Goal: Find specific page/section: Find specific page/section

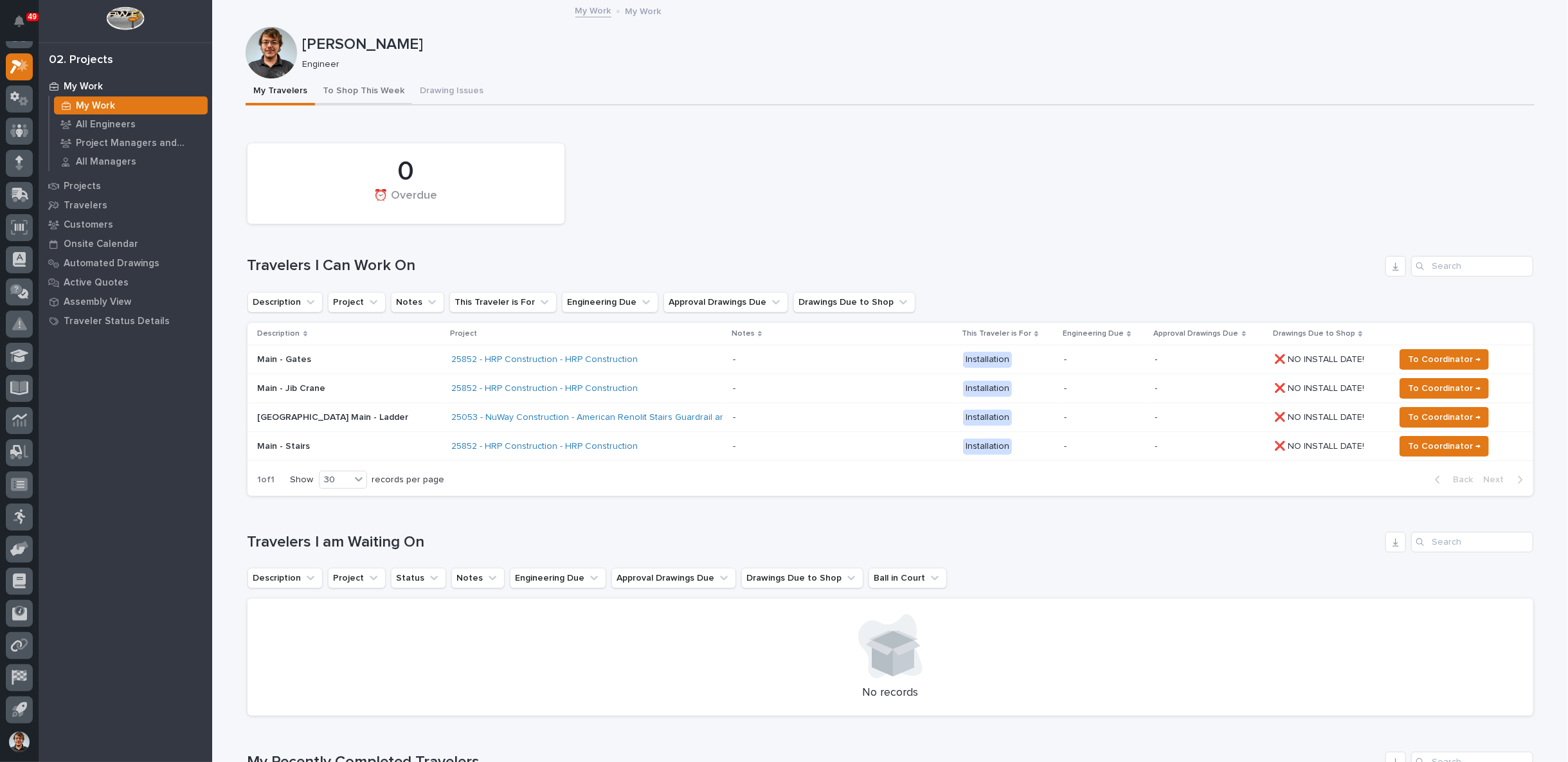
click at [349, 98] on button "To Shop This Week" at bounding box center [363, 92] width 97 height 27
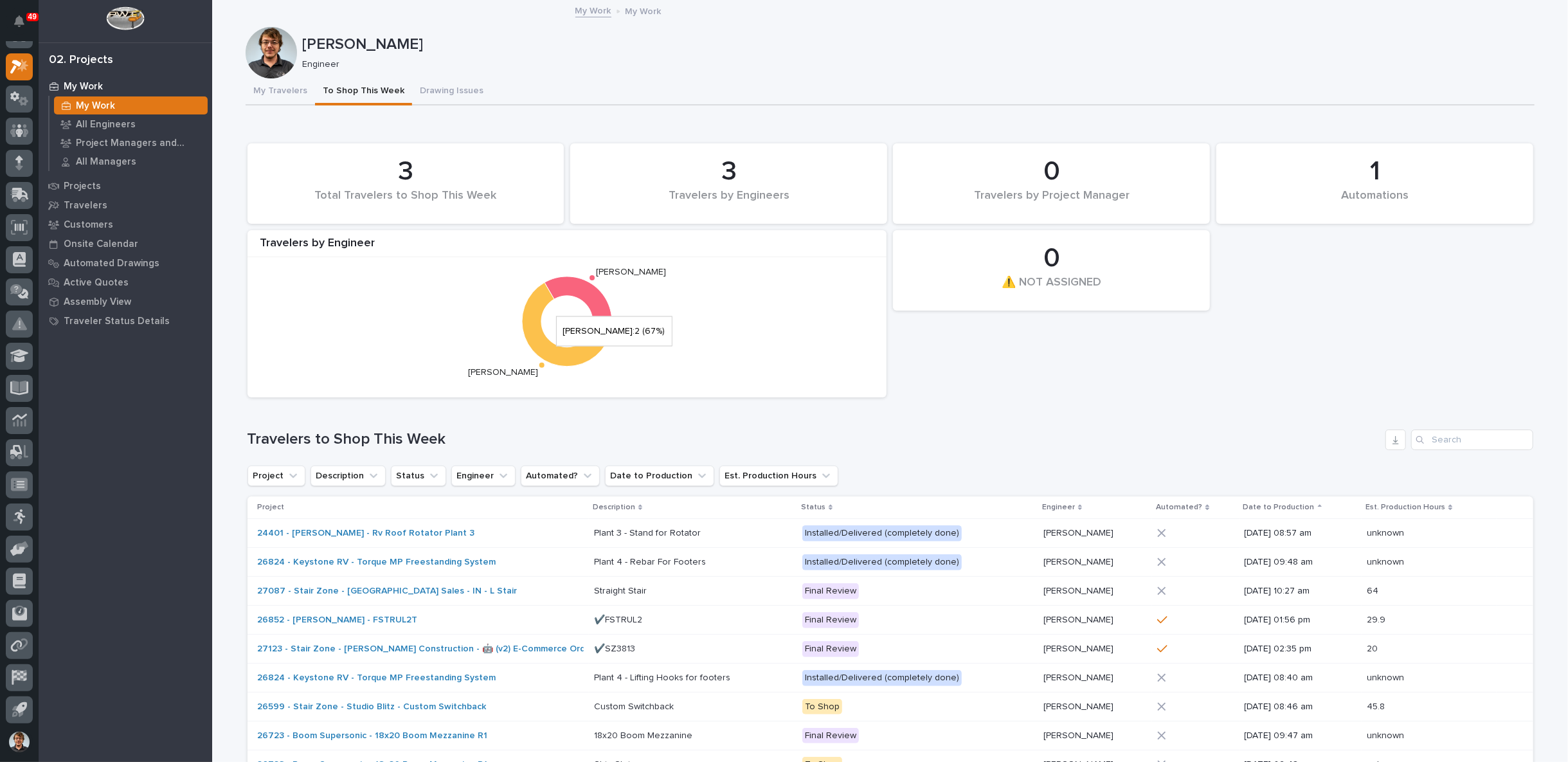
click at [532, 294] on icon at bounding box center [567, 325] width 90 height 85
click at [112, 105] on p "My Work" at bounding box center [95, 106] width 39 height 11
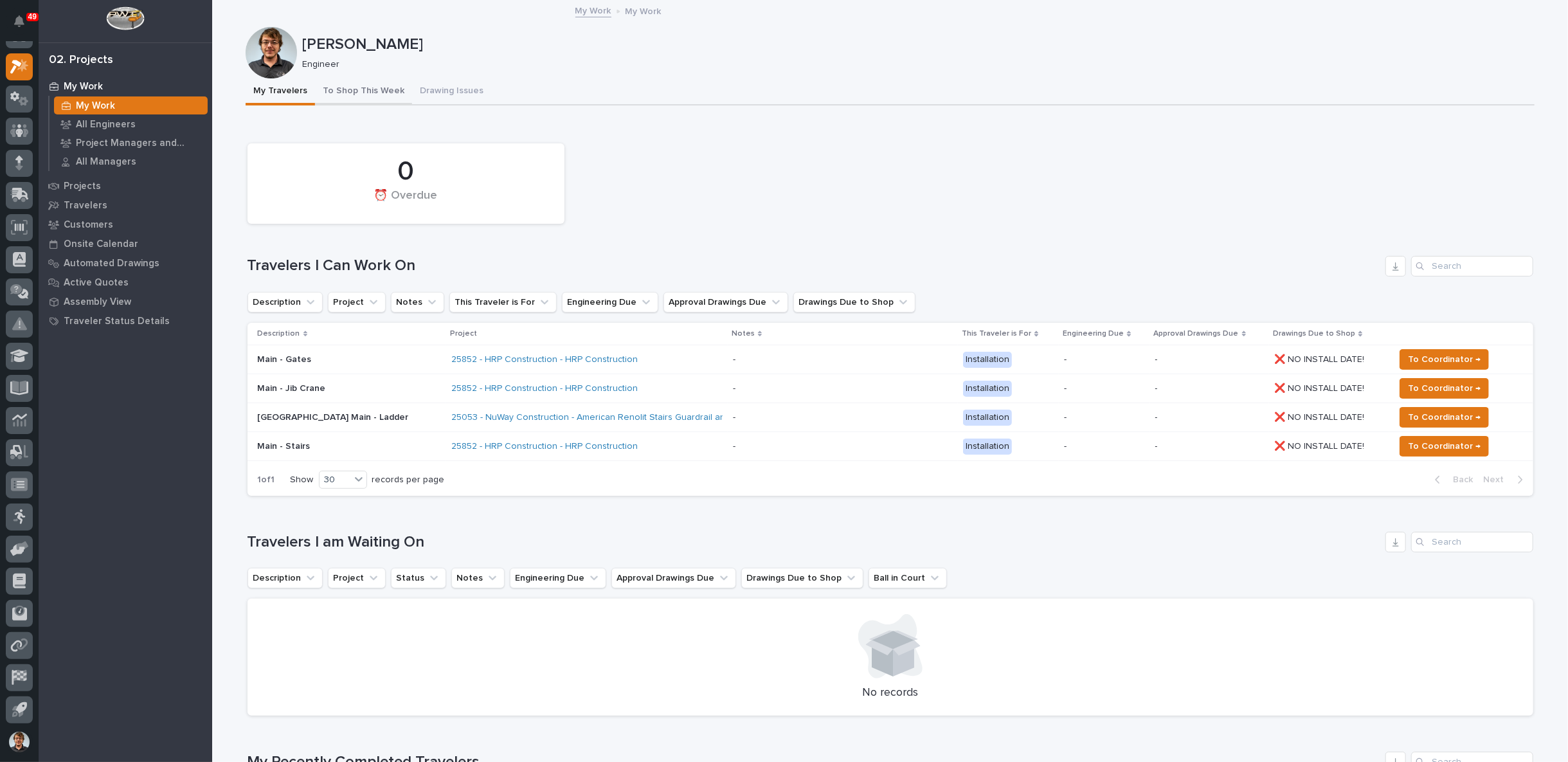
click at [342, 95] on button "To Shop This Week" at bounding box center [363, 92] width 97 height 27
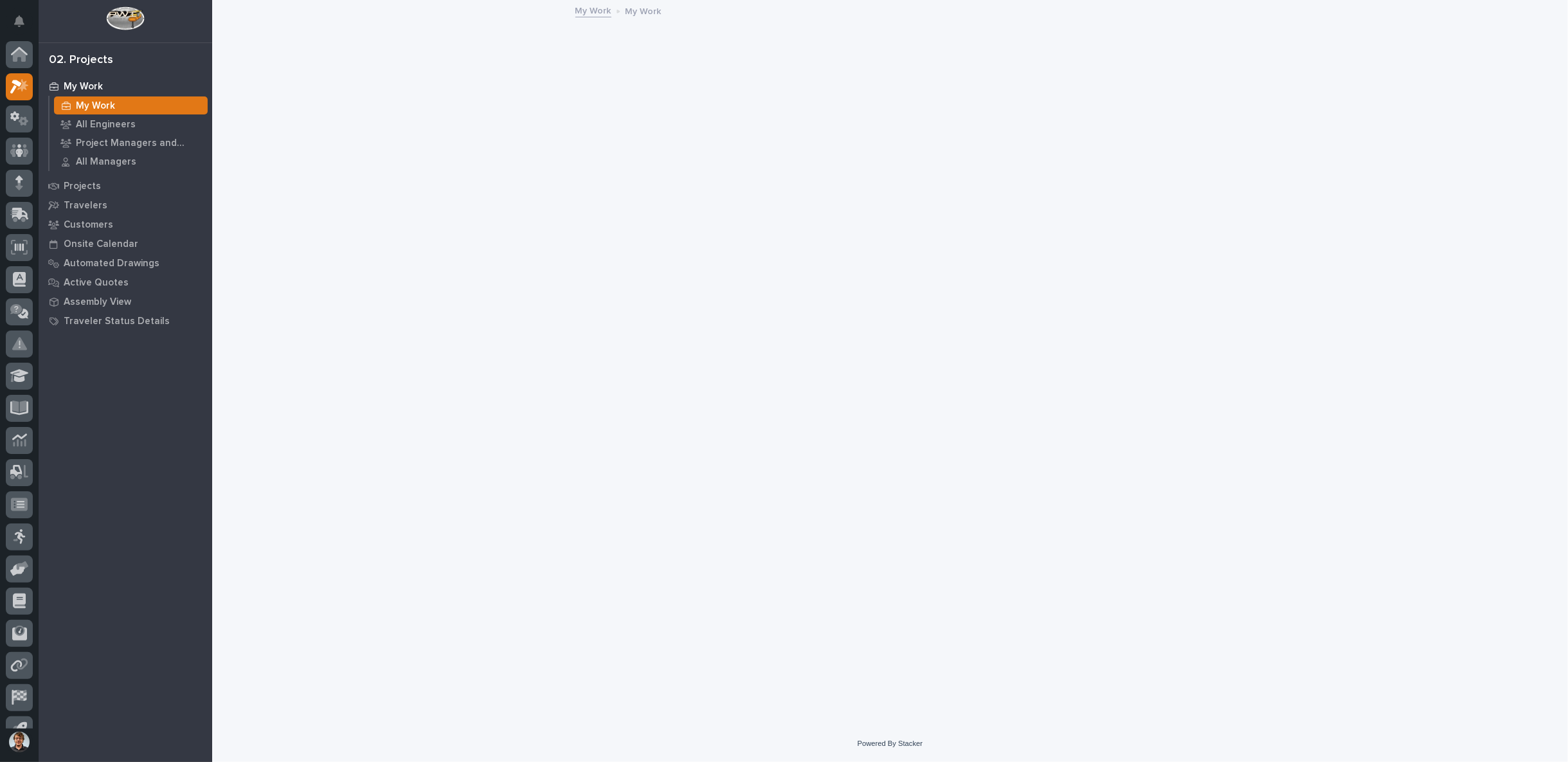
scroll to position [20, 0]
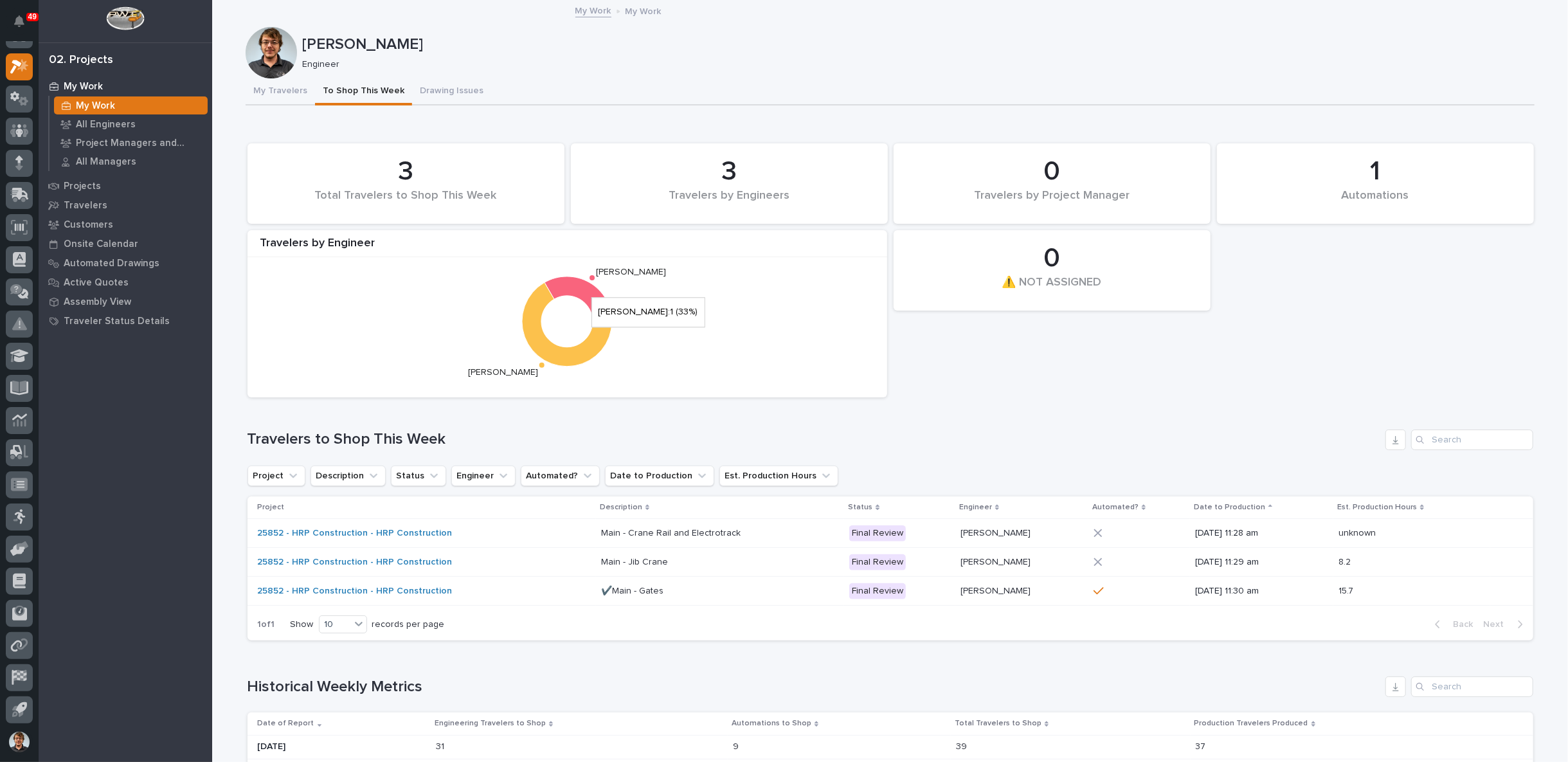
click at [581, 288] on icon at bounding box center [578, 299] width 68 height 45
click at [283, 86] on button "My Travelers" at bounding box center [280, 92] width 69 height 27
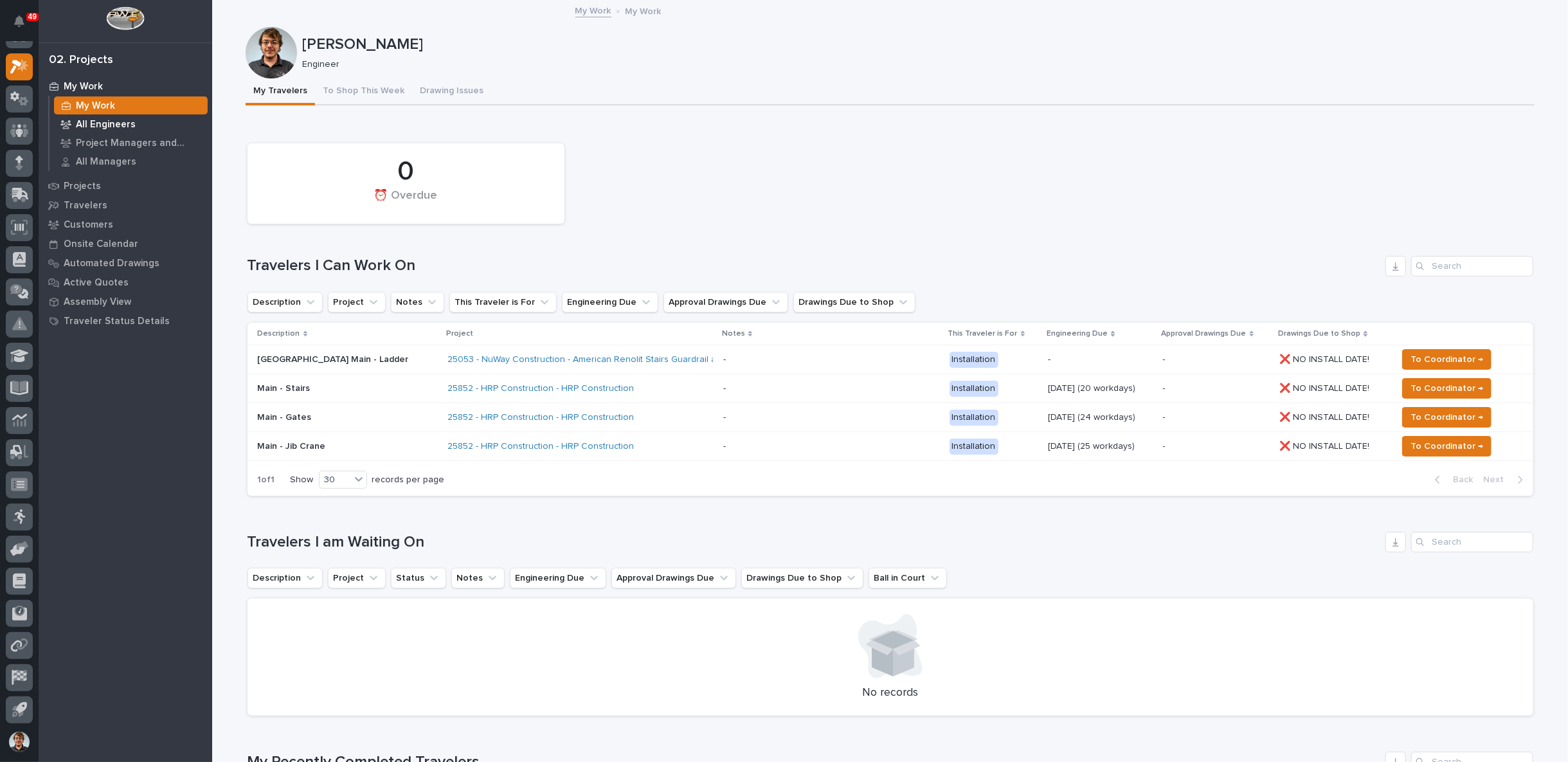
click at [91, 122] on p "All Engineers" at bounding box center [105, 125] width 60 height 11
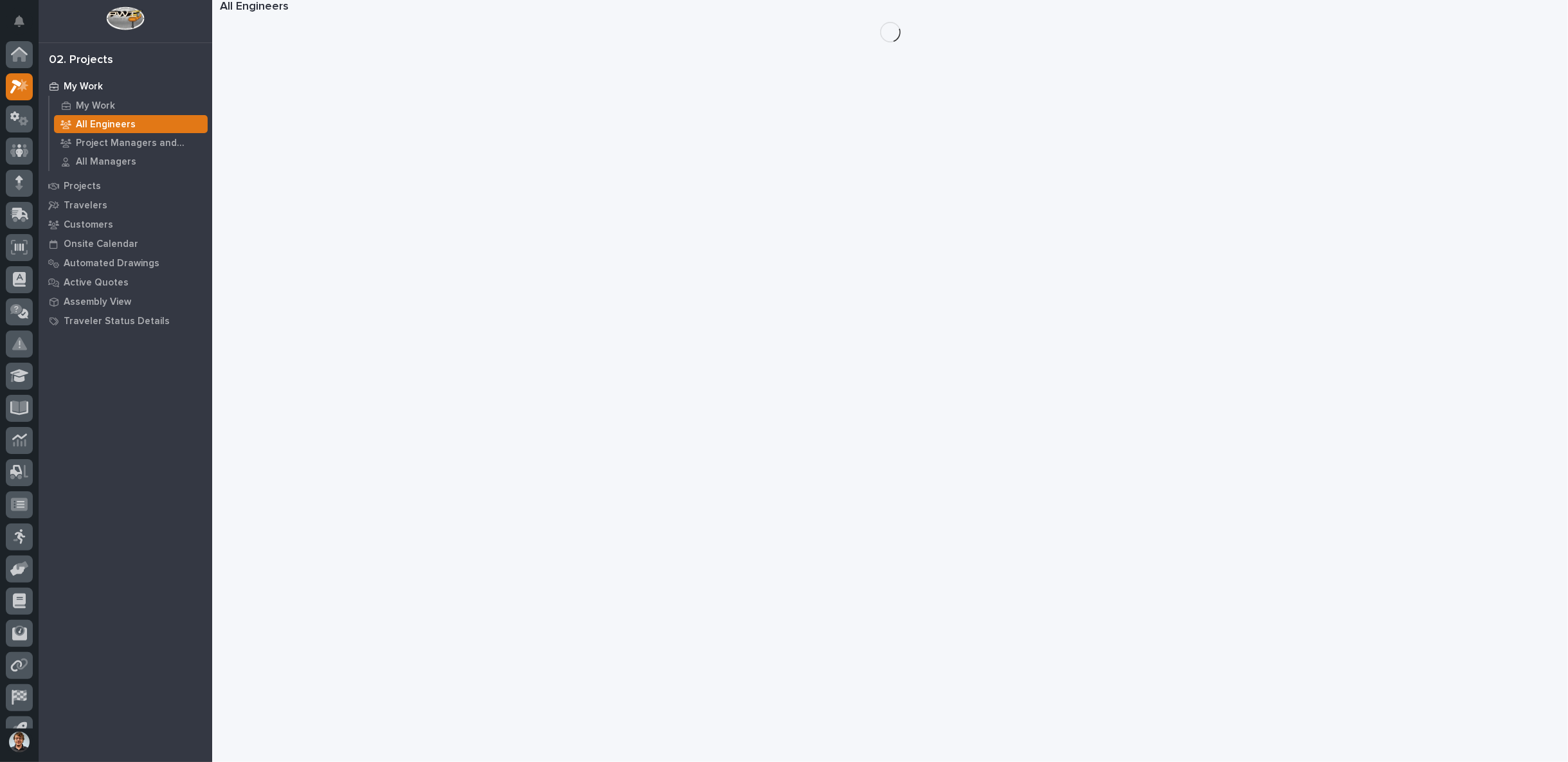
scroll to position [20, 0]
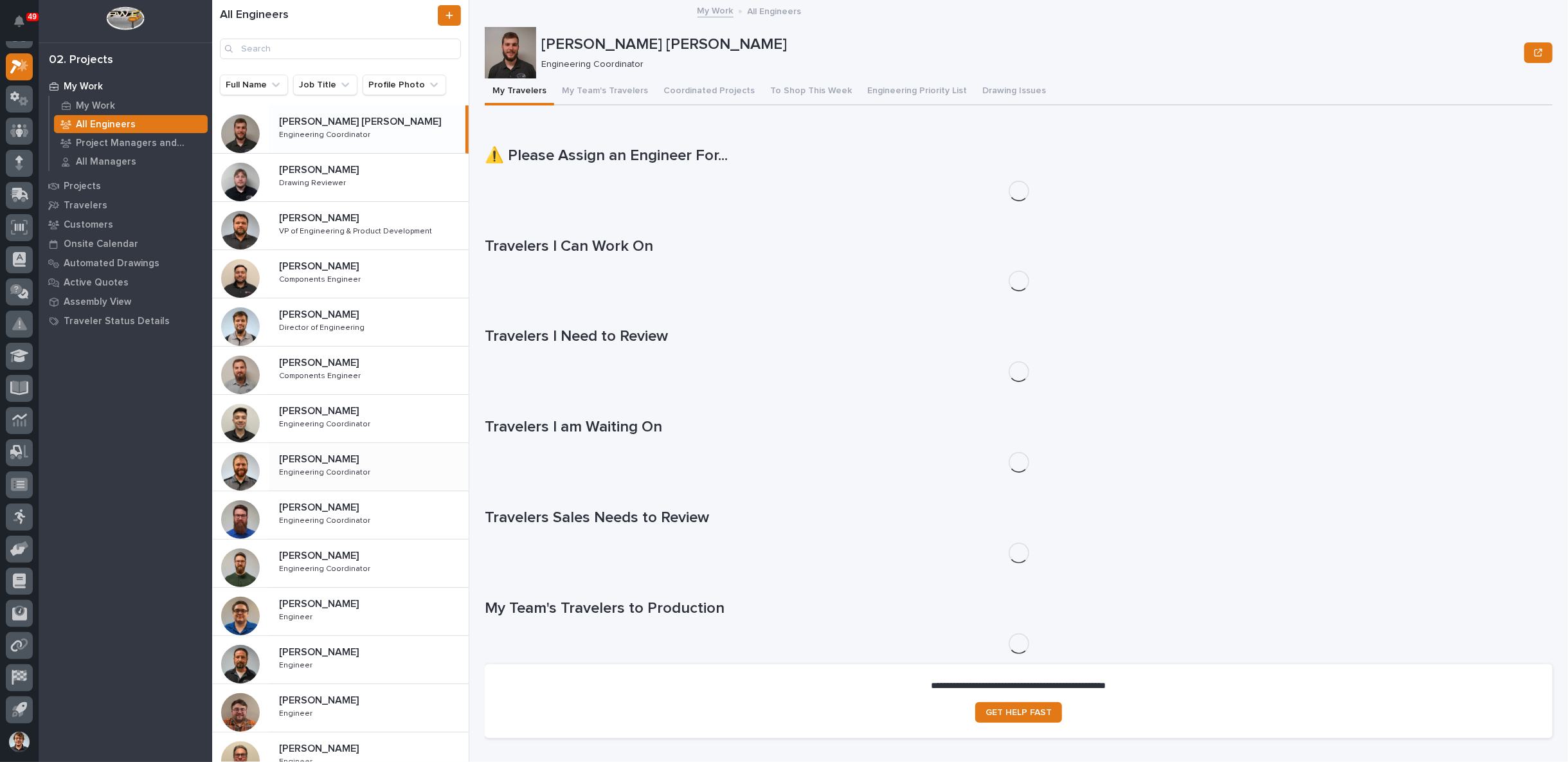
click at [296, 450] on p "[PERSON_NAME]" at bounding box center [320, 458] width 82 height 14
